Goal: Task Accomplishment & Management: Manage account settings

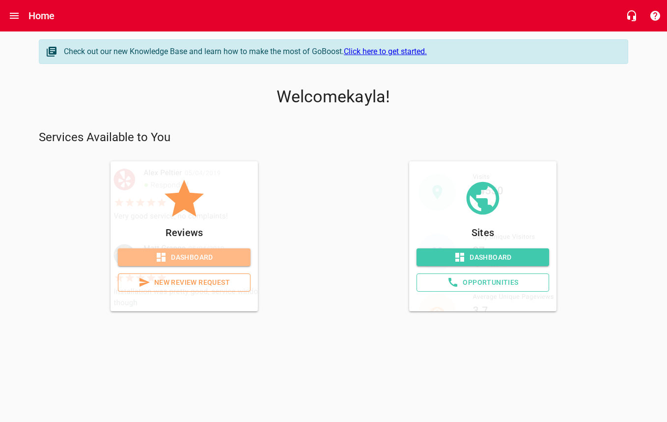
click at [180, 256] on span "Dashboard" at bounding box center [184, 257] width 117 height 12
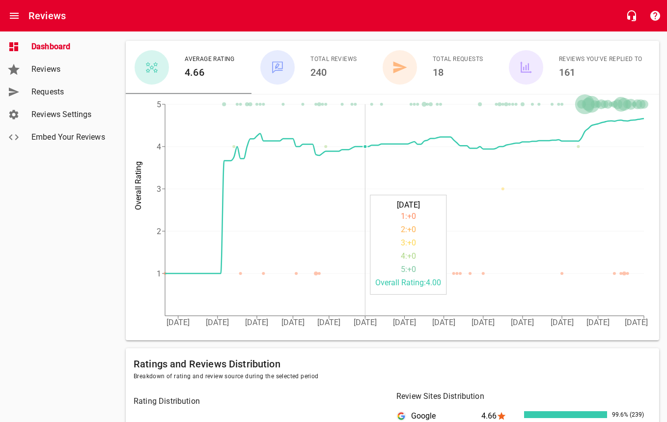
scroll to position [96, 0]
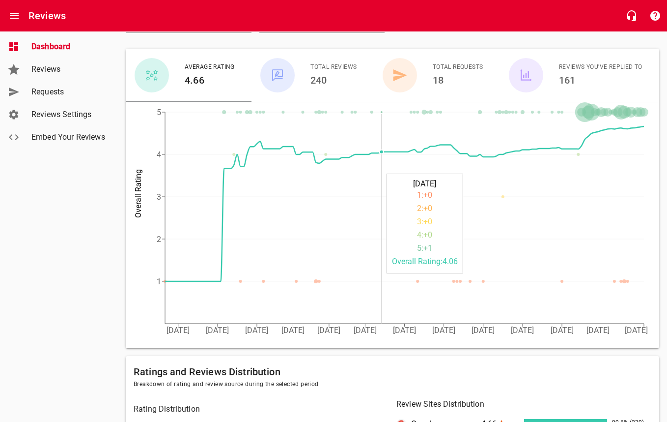
drag, startPoint x: 504, startPoint y: 278, endPoint x: 444, endPoint y: 266, distance: 61.1
click at [410, 268] on icon "[DATE] [DATE] [DATE] [DATE] [DATE] [DATE] [DATE] [DATE] [DATE] [DATE] [DATE] [D…" at bounding box center [390, 225] width 528 height 246
